Goal: Information Seeking & Learning: Find specific fact

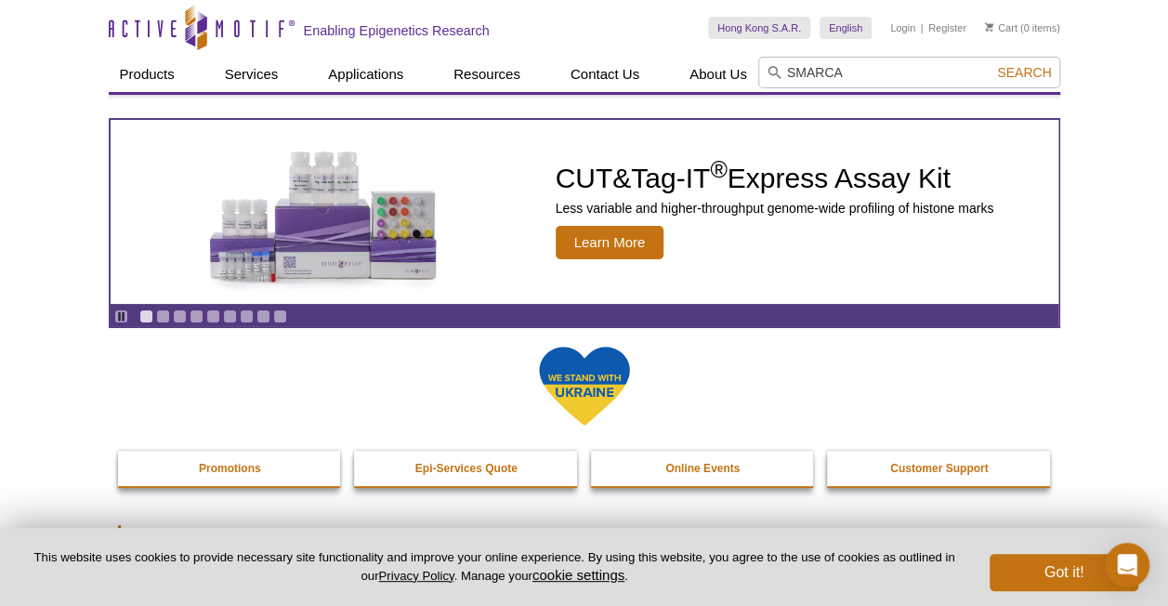
type input "SMARCA"
click at [991, 64] on button "Search" at bounding box center [1023, 72] width 65 height 17
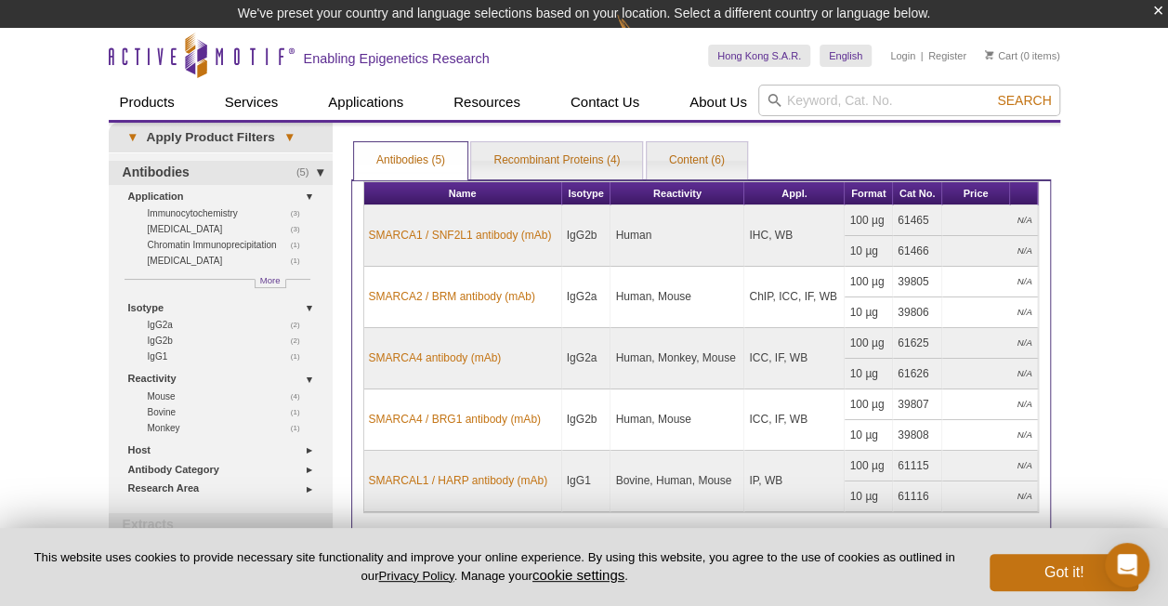
click at [1102, 334] on div "Active Motif Logo Enabling Epigenetics Research 0 Search Skip to content Active…" at bounding box center [584, 463] width 1168 height 870
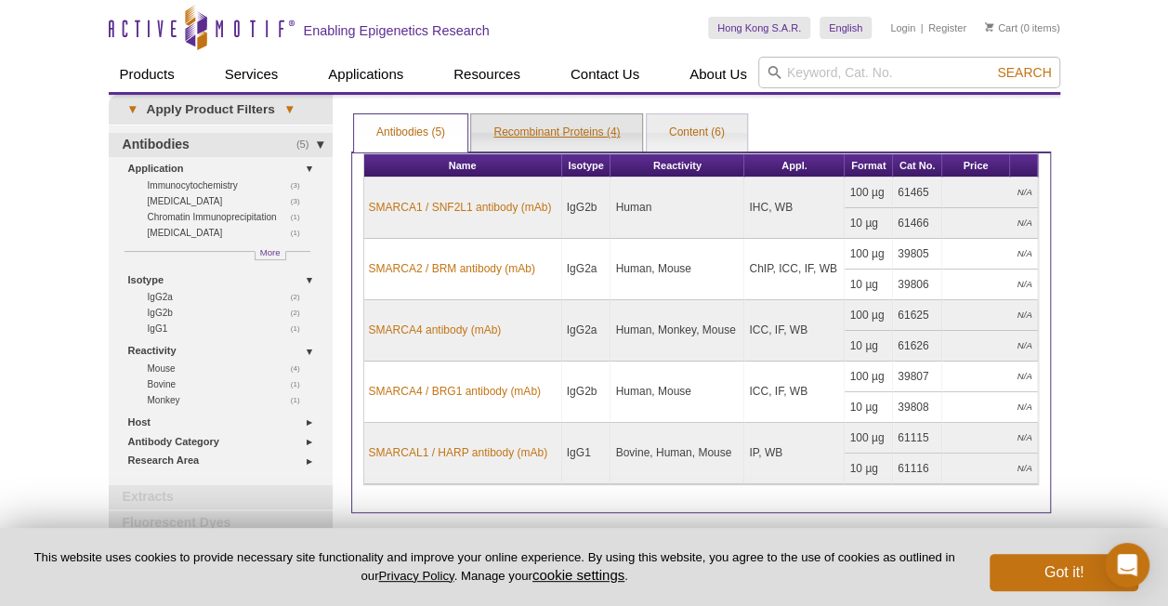
drag, startPoint x: 548, startPoint y: 121, endPoint x: 557, endPoint y: 129, distance: 11.8
click at [548, 121] on link "Recombinant Proteins (4)" at bounding box center [556, 132] width 171 height 37
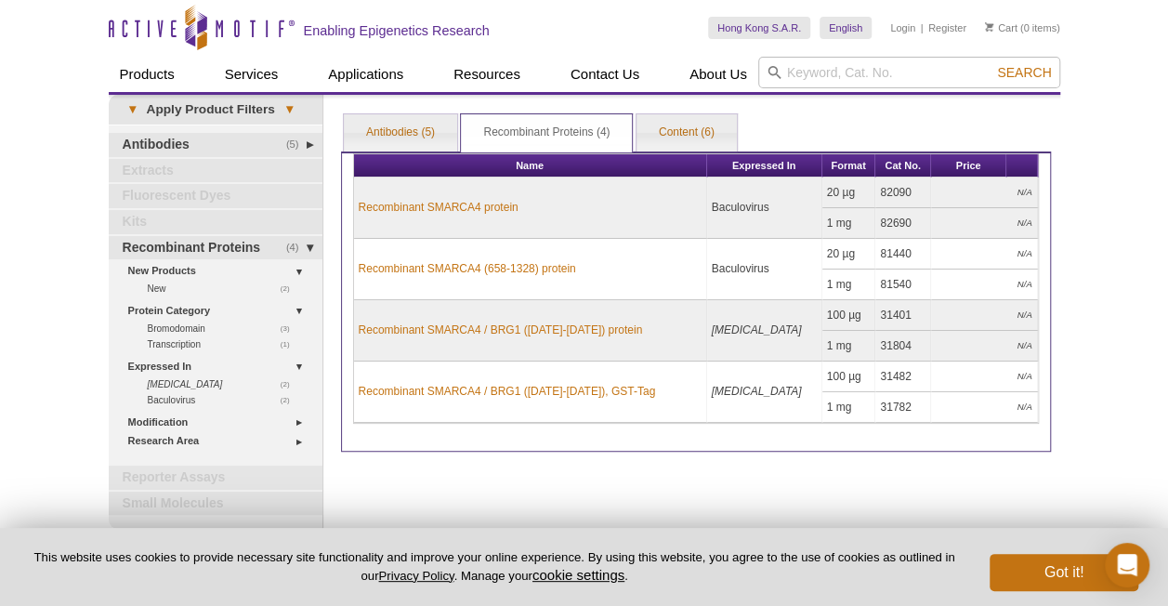
click at [1124, 249] on div "Active Motif Logo Enabling Epigenetics Research 0 Search Skip to content Active…" at bounding box center [584, 373] width 1168 height 747
click at [1115, 403] on div "Active Motif Logo Enabling Epigenetics Research 0 Search Skip to content Active…" at bounding box center [584, 373] width 1168 height 747
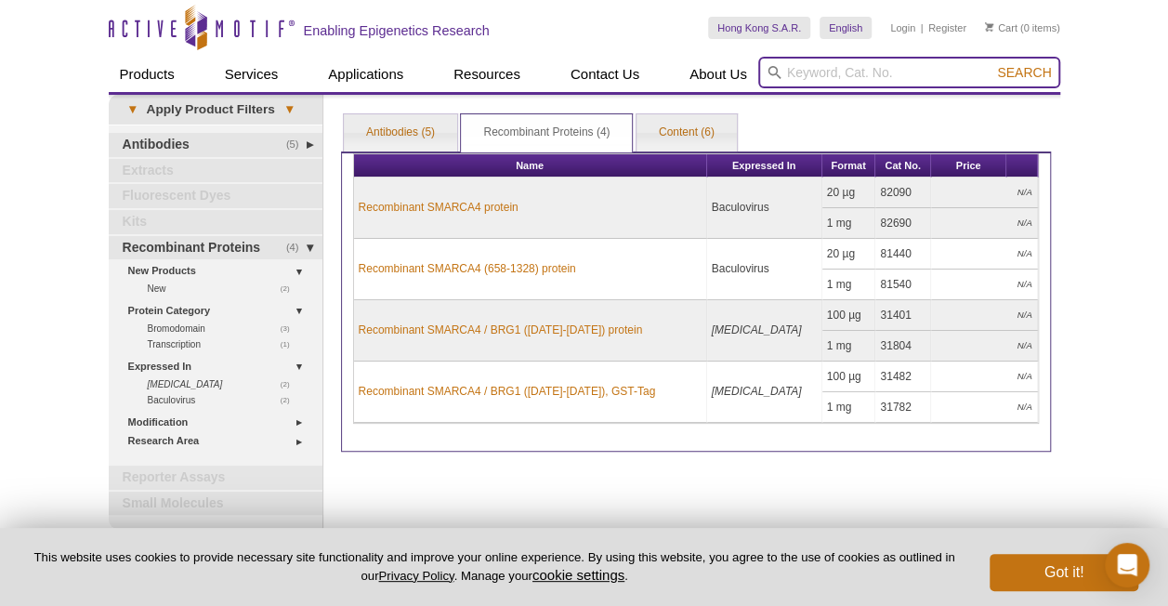
click at [859, 65] on input "search" at bounding box center [909, 73] width 302 height 32
click at [833, 75] on input "search" at bounding box center [909, 73] width 302 height 32
type input "BRM"
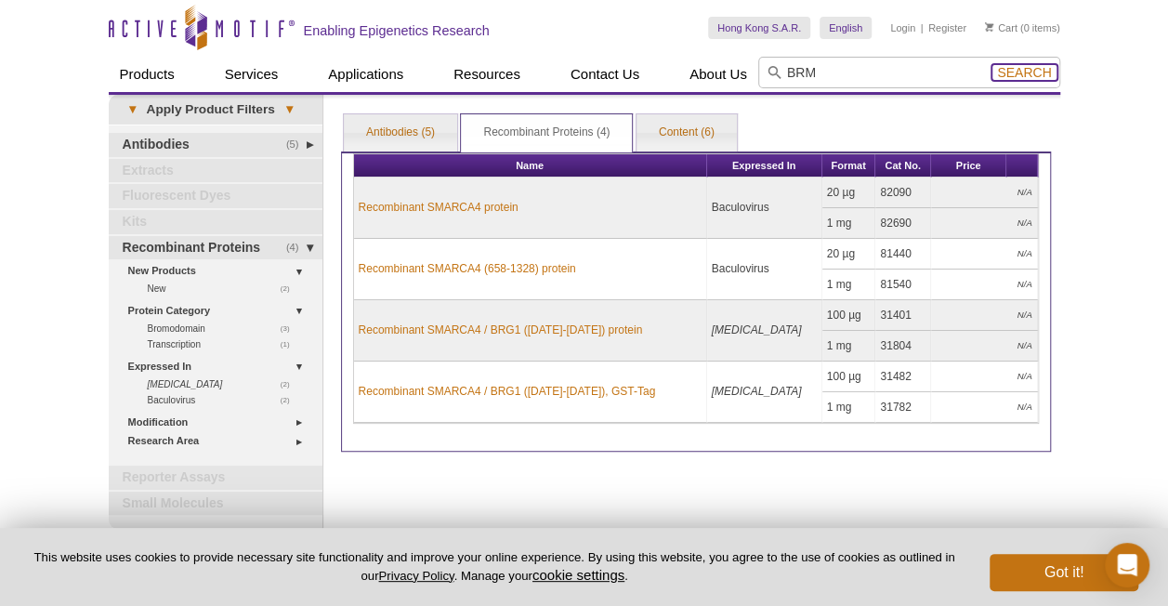
click at [1043, 70] on span "Search" at bounding box center [1024, 72] width 54 height 15
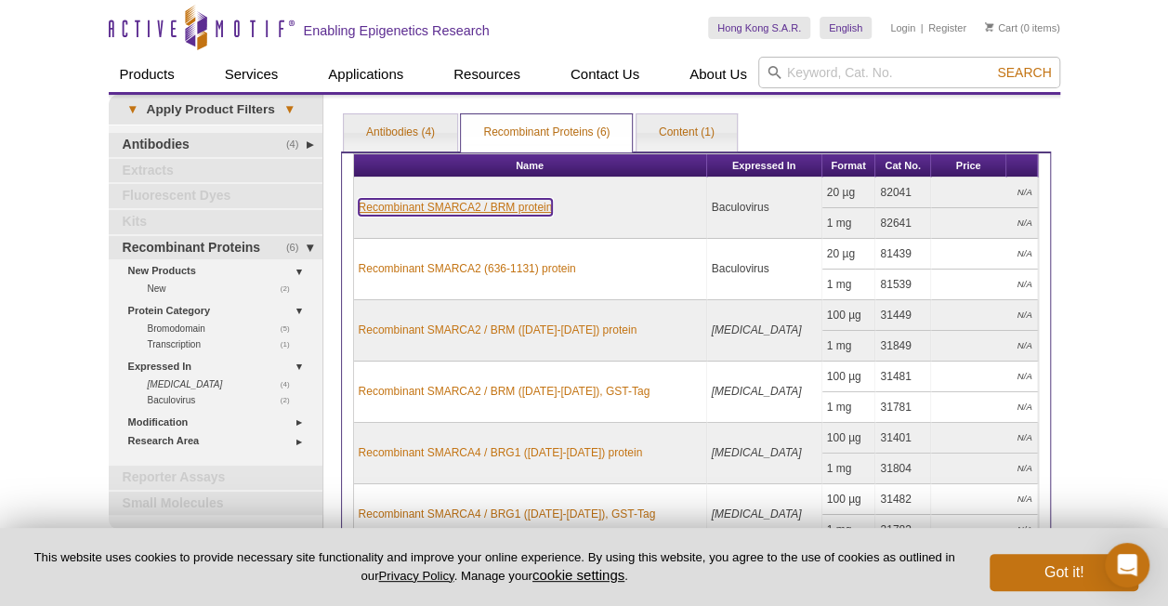
click at [473, 204] on link "Recombinant SMARCA2 / BRM protein" at bounding box center [456, 207] width 194 height 17
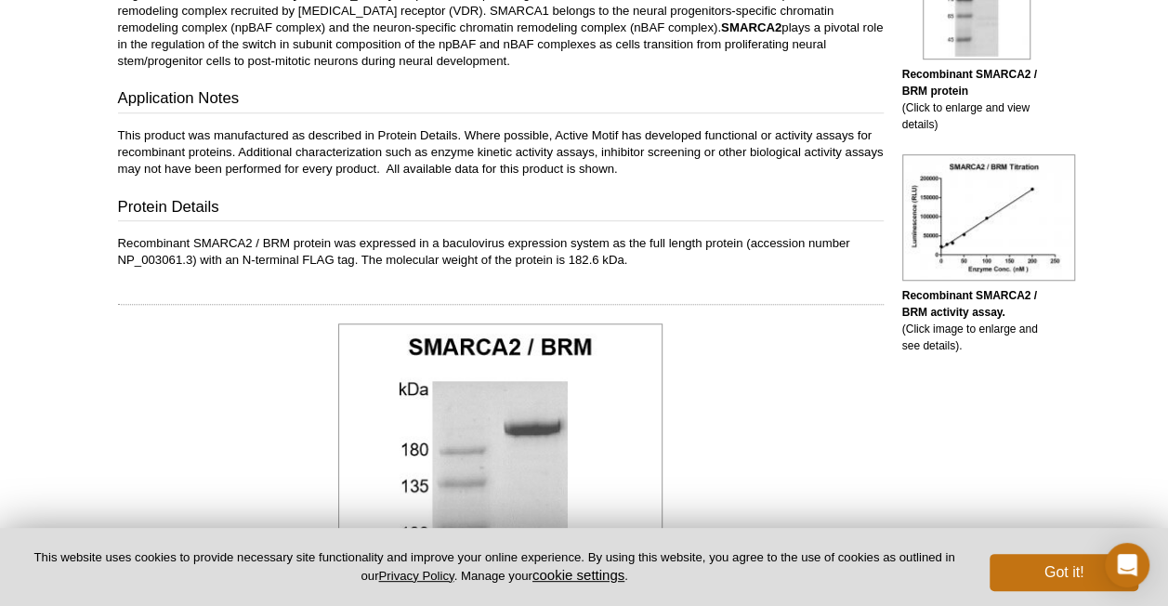
scroll to position [558, 0]
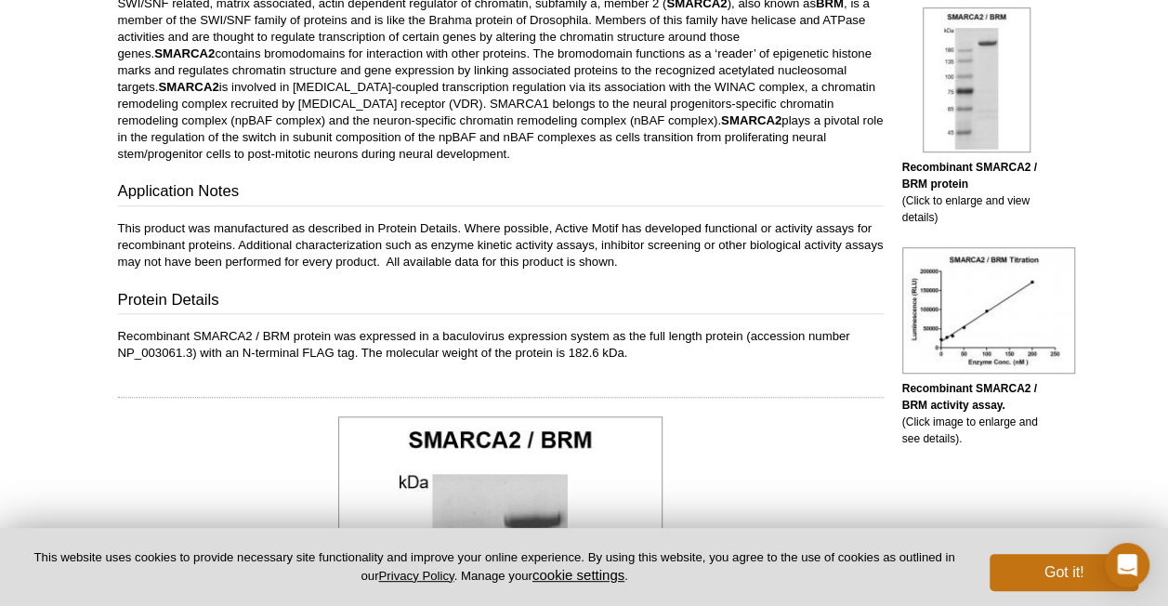
click at [766, 366] on div "Feedback Print Recombinant SMARCA2 / BRM protein Aliases: Snf2l2, brahma, SNF2a…" at bounding box center [496, 435] width 775 height 1693
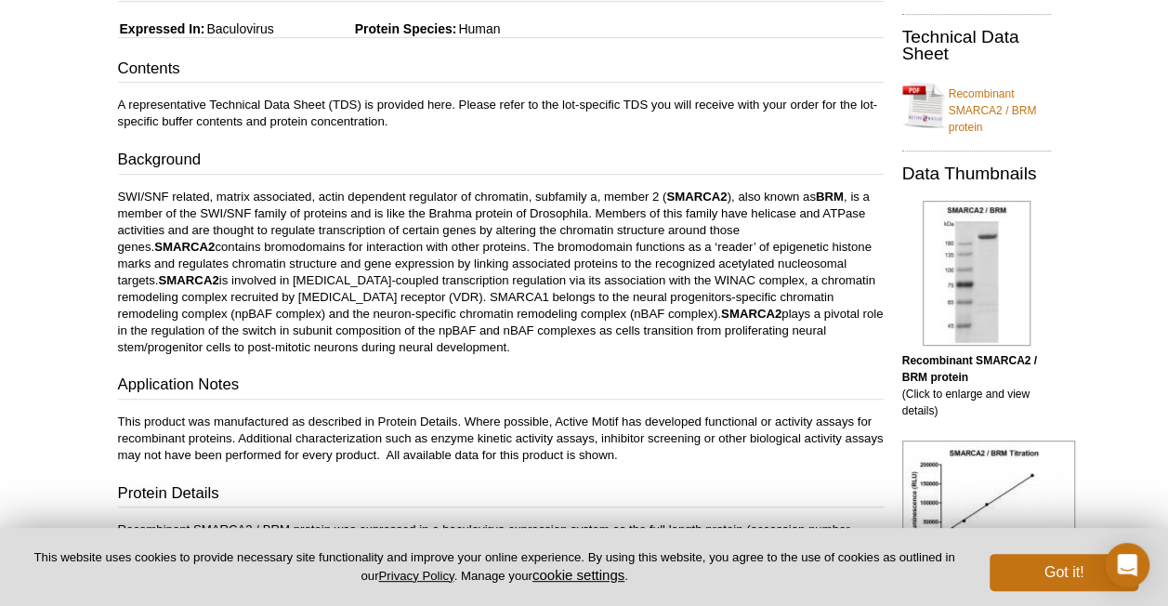
scroll to position [372, 0]
